Goal: Communication & Community: Answer question/provide support

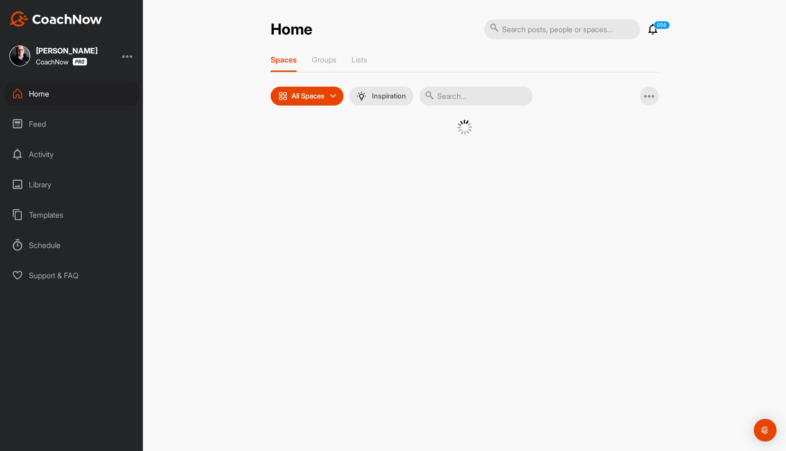
click at [570, 24] on input "text" at bounding box center [562, 29] width 156 height 20
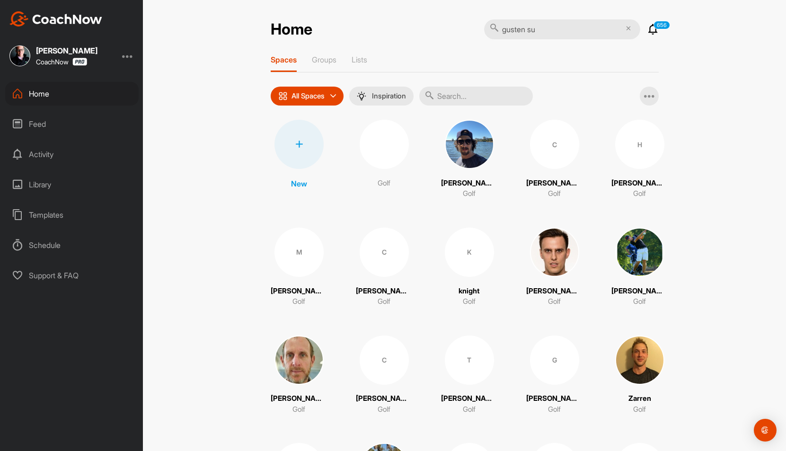
type input "[PERSON_NAME]"
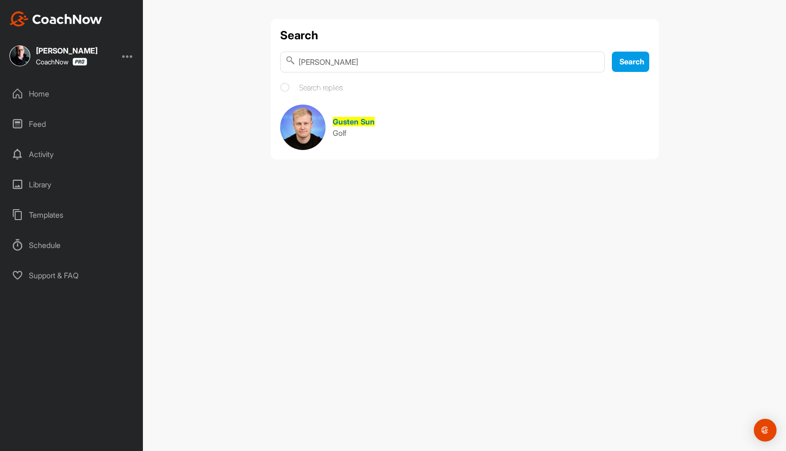
click at [298, 125] on img at bounding box center [302, 127] width 45 height 45
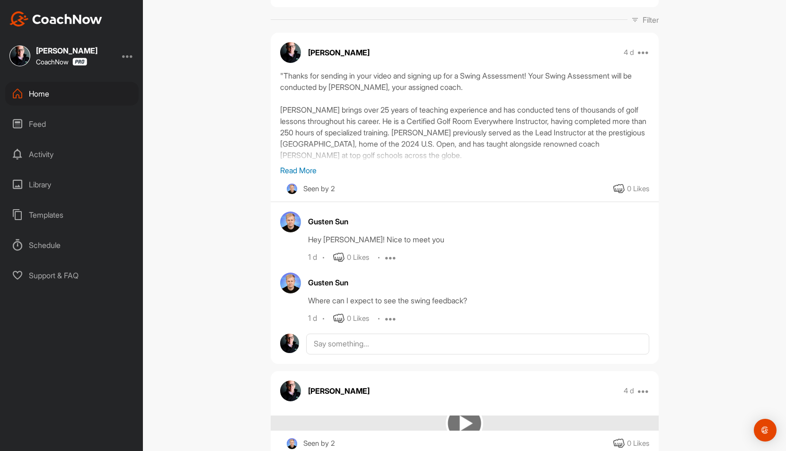
scroll to position [202, 0]
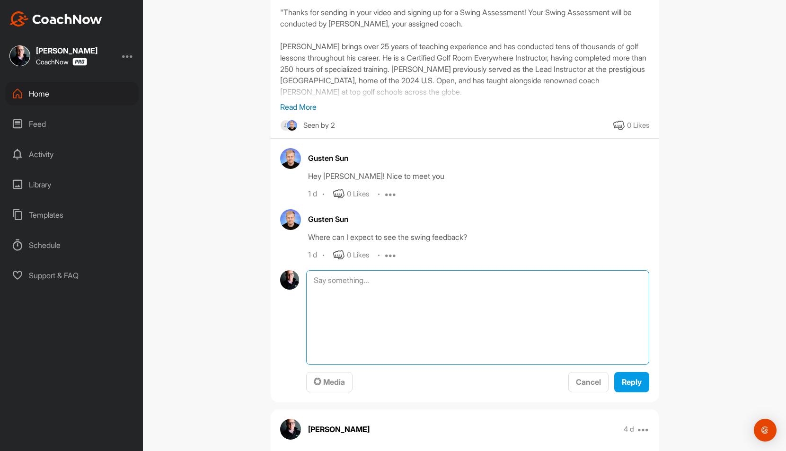
click at [359, 282] on textarea at bounding box center [477, 317] width 343 height 95
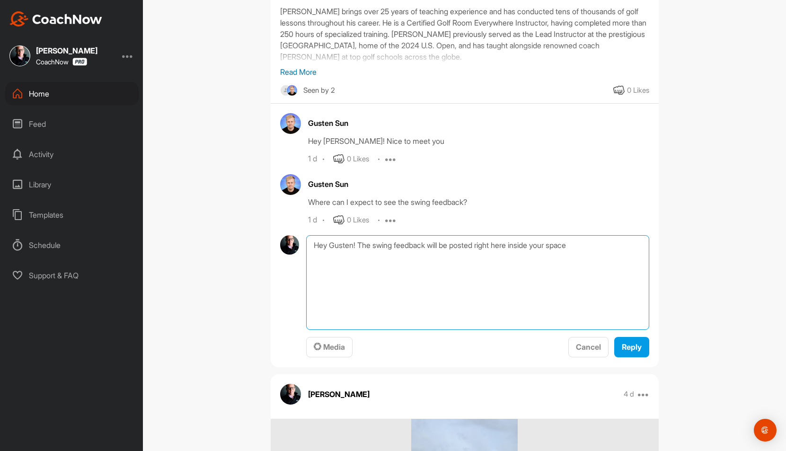
scroll to position [242, 0]
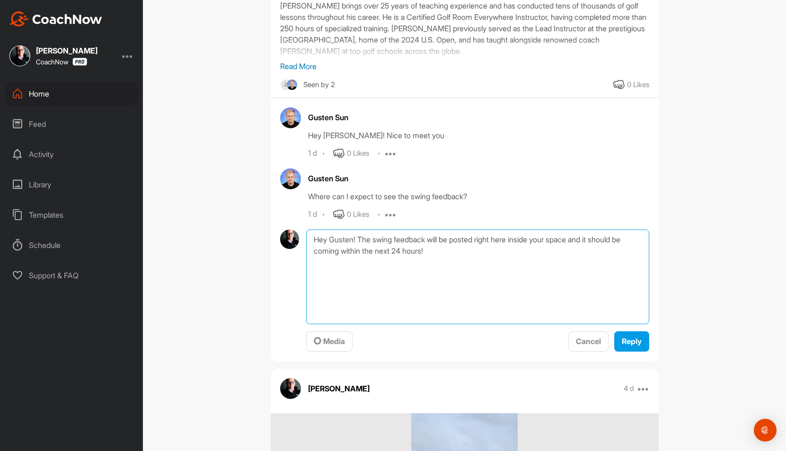
drag, startPoint x: 372, startPoint y: 239, endPoint x: 358, endPoint y: 238, distance: 13.3
click at [358, 238] on textarea "Hey Gusten! The swing feedback will be posted right here inside your space and …" at bounding box center [477, 277] width 343 height 95
drag, startPoint x: 517, startPoint y: 238, endPoint x: 484, endPoint y: 238, distance: 32.7
click at [484, 238] on textarea "Hey Gusten! Coach [PERSON_NAME] will have your swing feedback will be posted ri…" at bounding box center [477, 277] width 343 height 95
click at [591, 250] on textarea "Hey Gusten! Coach [PERSON_NAME] will have your swing assessment and feedback po…" at bounding box center [477, 277] width 343 height 95
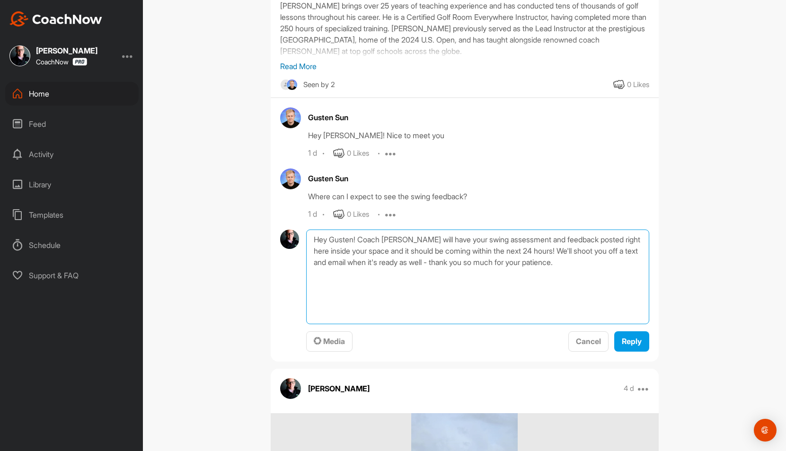
drag, startPoint x: 597, startPoint y: 264, endPoint x: 457, endPoint y: 264, distance: 140.1
click at [457, 264] on textarea "Hey Gusten! Coach [PERSON_NAME] will have your swing assessment and feedback po…" at bounding box center [477, 277] width 343 height 95
type textarea "Hey Gusten! Coach [PERSON_NAME] will have your swing assessment and feedback po…"
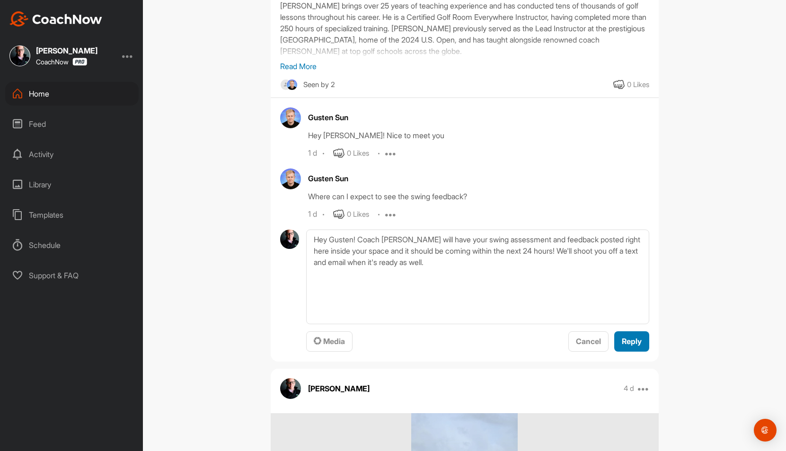
click at [624, 344] on span "Reply" at bounding box center [632, 341] width 20 height 9
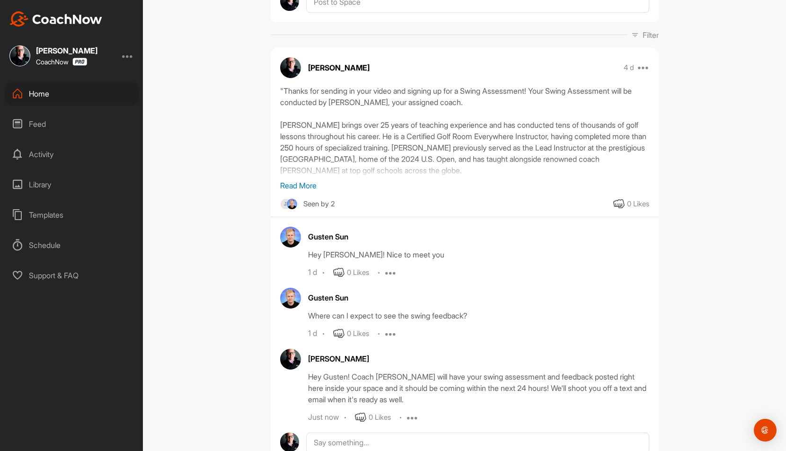
scroll to position [0, 0]
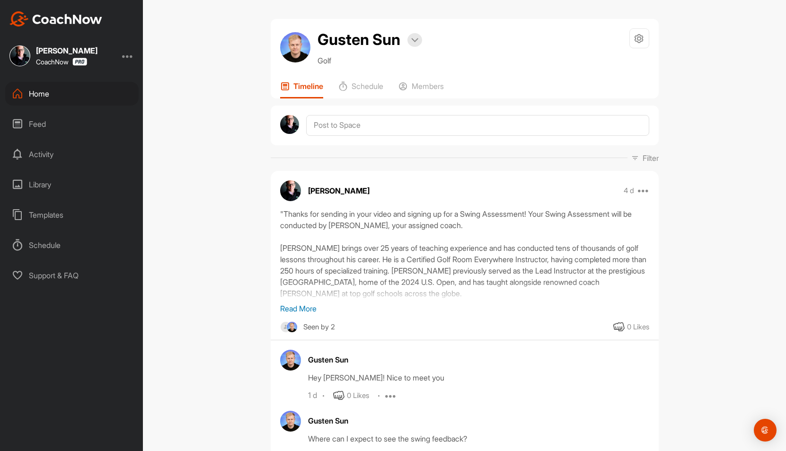
click at [418, 75] on div "Gusten Sun Bookings Golf Space Settings Your Notifications Timeline Schedule Me…" at bounding box center [465, 59] width 388 height 80
click at [420, 85] on p "Members" at bounding box center [428, 85] width 32 height 9
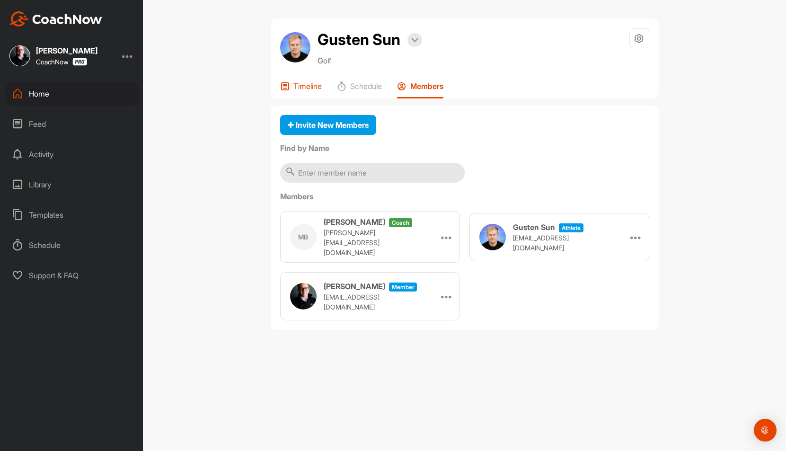
click at [295, 88] on p "Timeline" at bounding box center [307, 85] width 28 height 9
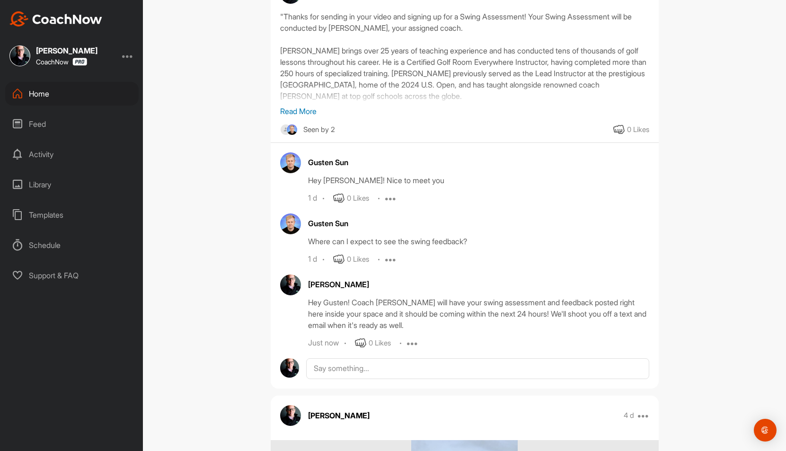
scroll to position [198, 0]
